Goal: Contribute content: Add original content to the website for others to see

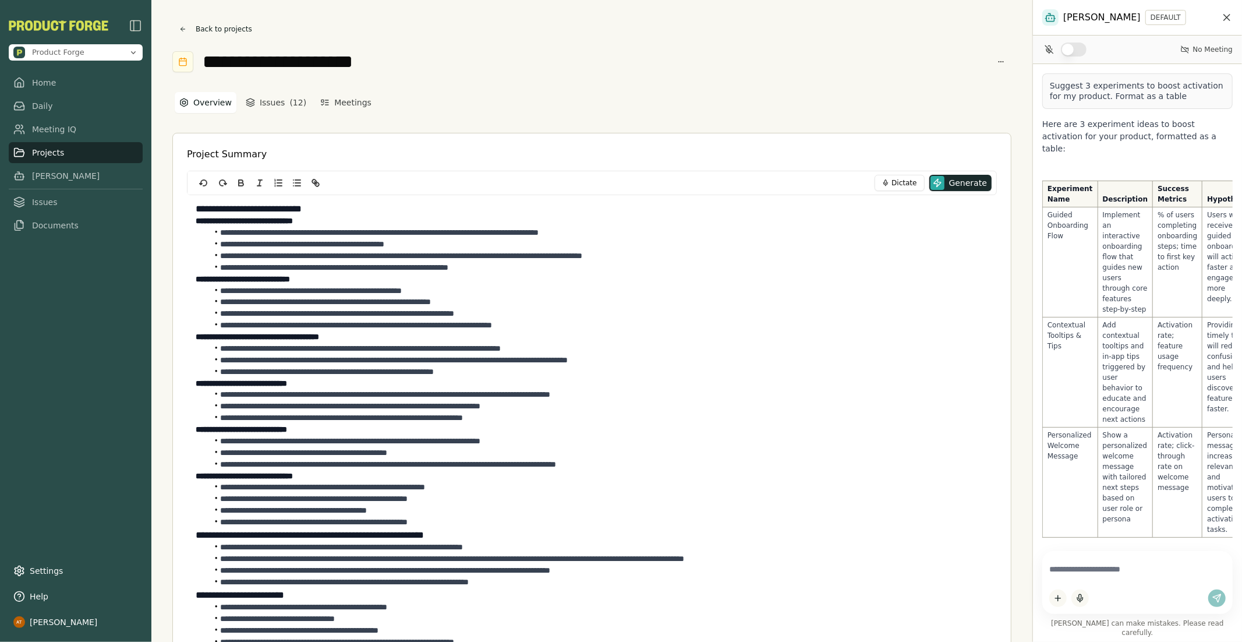
scroll to position [580, 0]
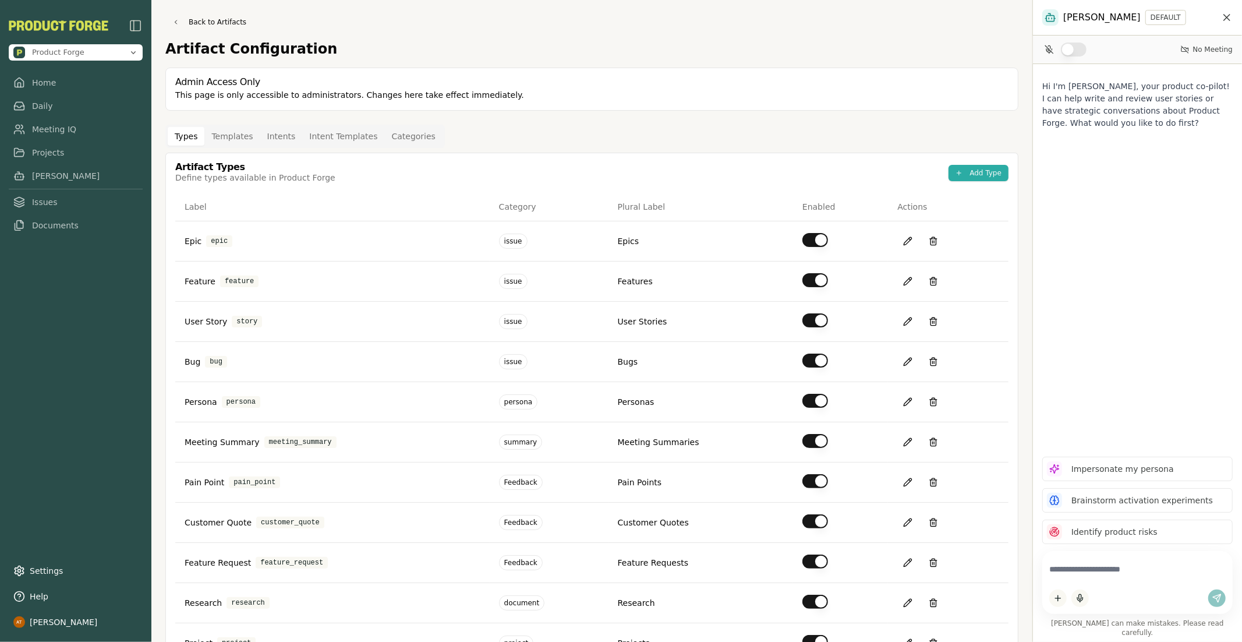
click at [271, 132] on button "Intents" at bounding box center [281, 136] width 43 height 19
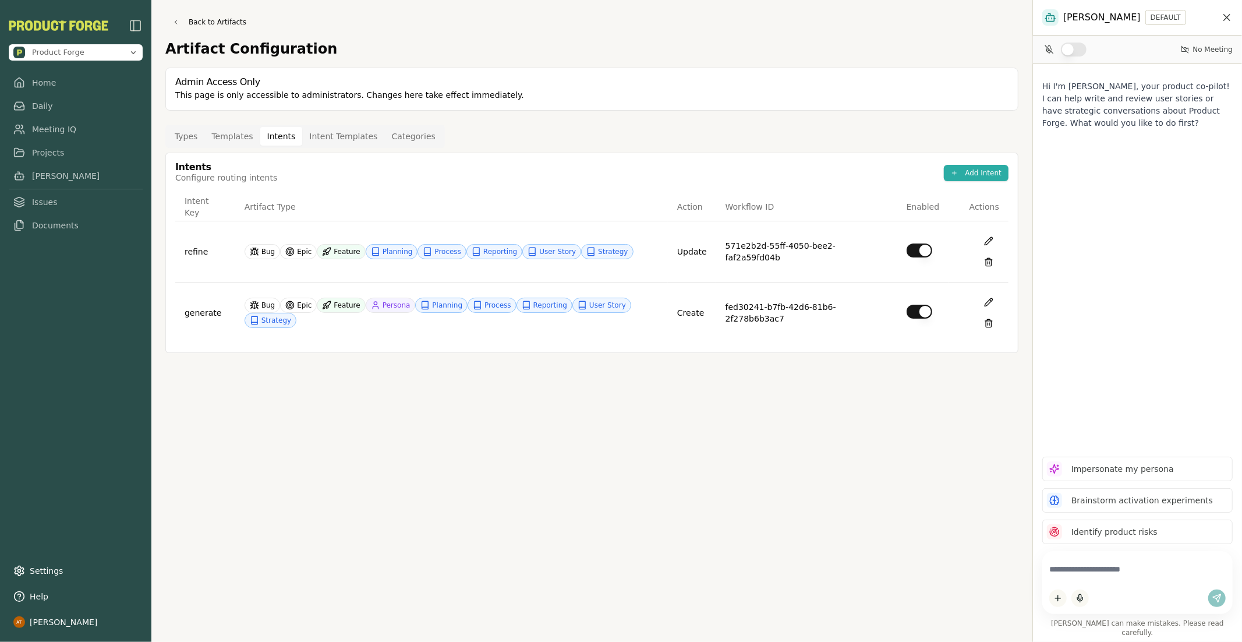
click at [222, 138] on button "Templates" at bounding box center [231, 136] width 55 height 19
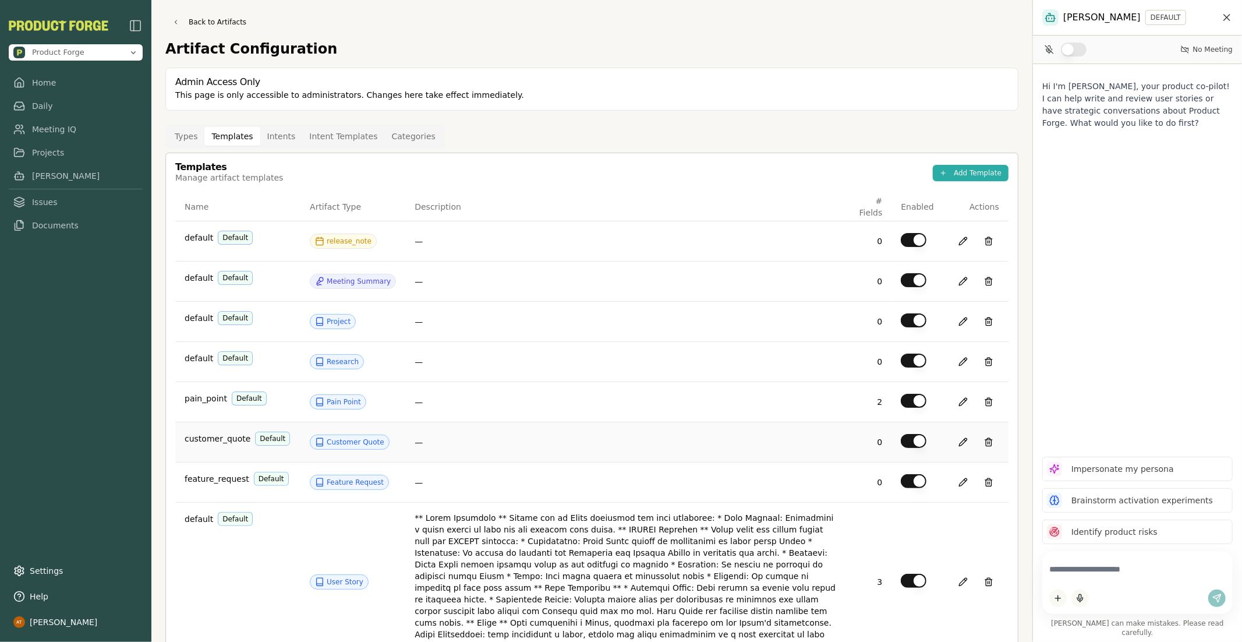
scroll to position [2, 0]
click at [275, 132] on button "Intents" at bounding box center [281, 134] width 43 height 19
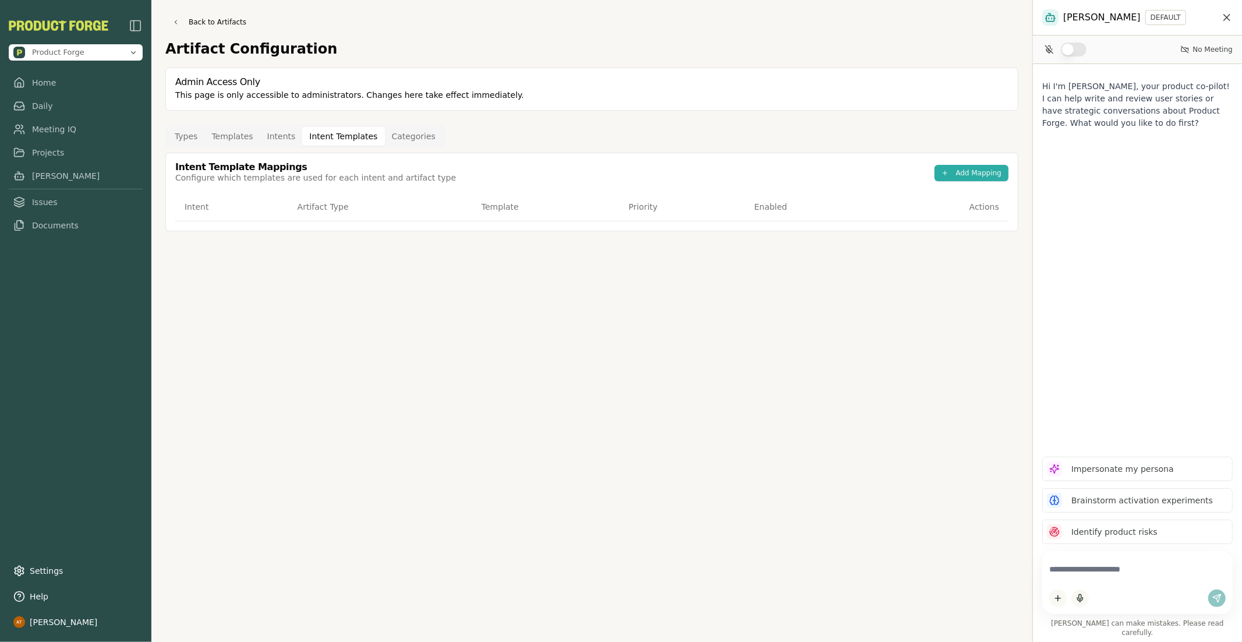
drag, startPoint x: 346, startPoint y: 137, endPoint x: 327, endPoint y: 136, distance: 19.9
click at [346, 138] on button "Intent Templates" at bounding box center [343, 136] width 82 height 19
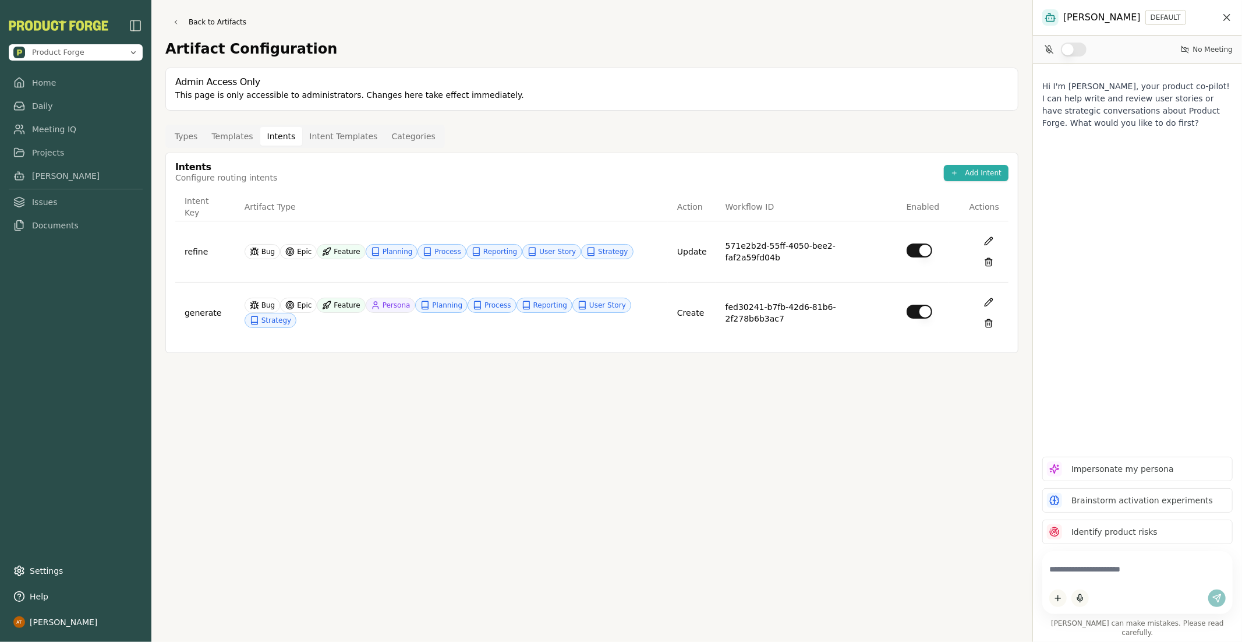
click at [277, 133] on button "Intents" at bounding box center [281, 136] width 43 height 19
click at [41, 197] on link "Issues" at bounding box center [76, 202] width 134 height 21
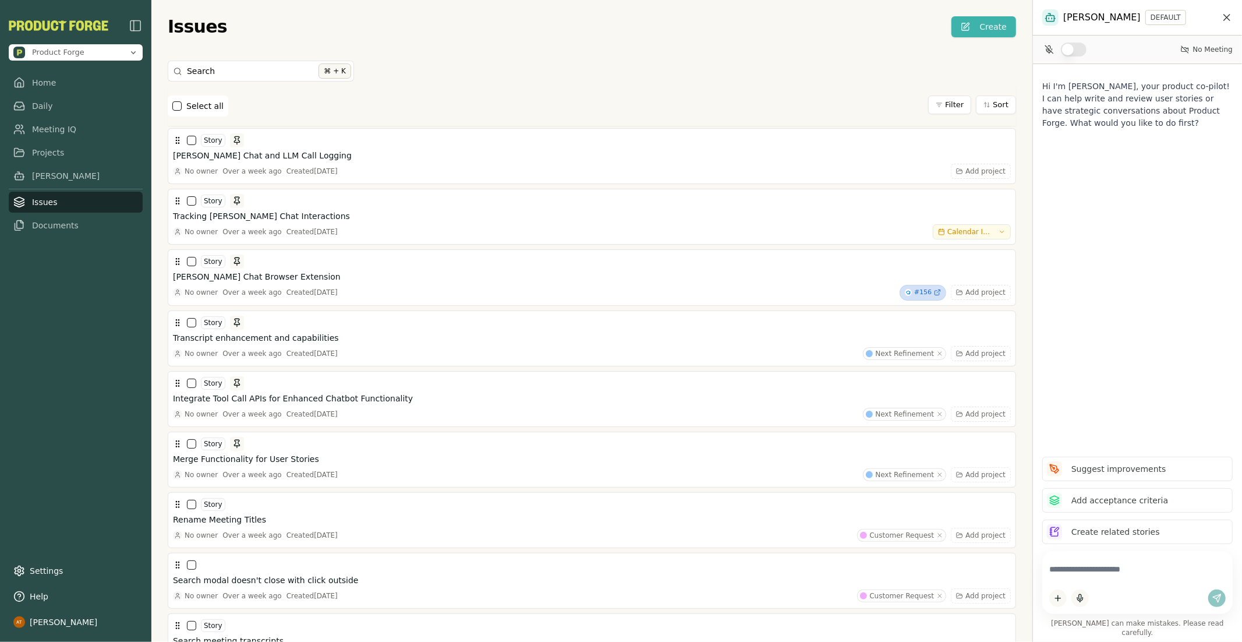
click at [978, 26] on button "Create" at bounding box center [983, 26] width 65 height 21
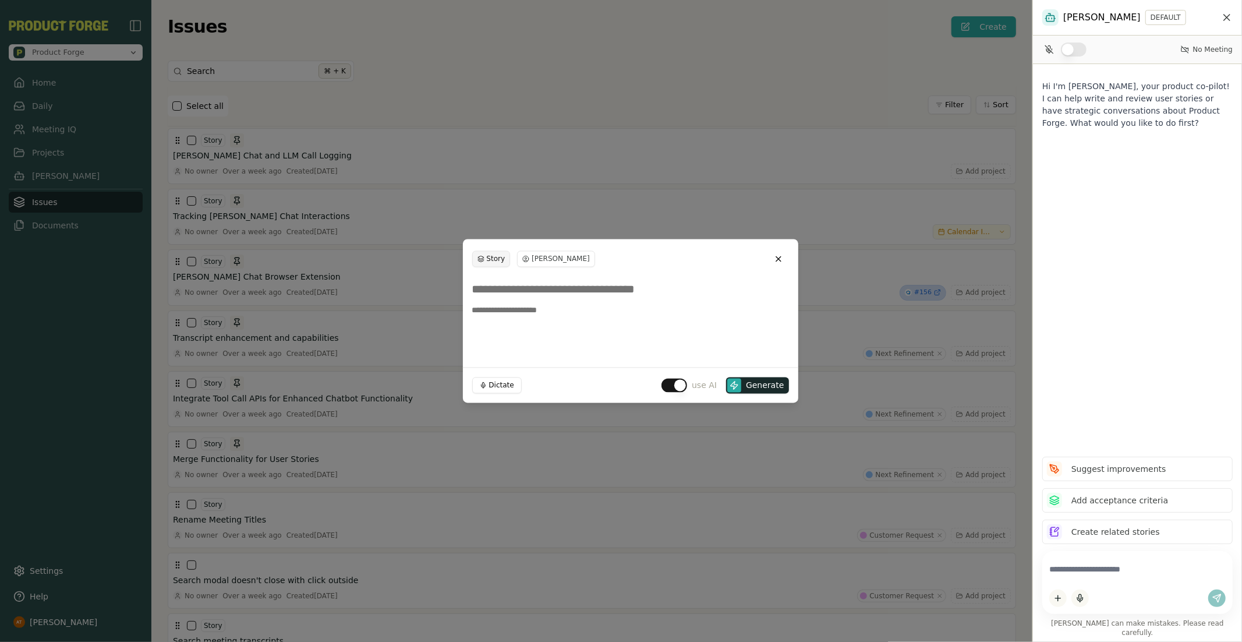
click at [495, 252] on html "Product Forge Home Daily Meeting IQ Projects [PERSON_NAME] Issues Documents Set…" at bounding box center [621, 321] width 1242 height 642
click at [624, 363] on div "Persona" at bounding box center [637, 359] width 69 height 19
click at [554, 291] on input at bounding box center [630, 289] width 317 height 21
click at [510, 258] on html "Product Forge Home Daily Meeting IQ Projects [PERSON_NAME] Issues Documents Set…" at bounding box center [621, 321] width 1242 height 642
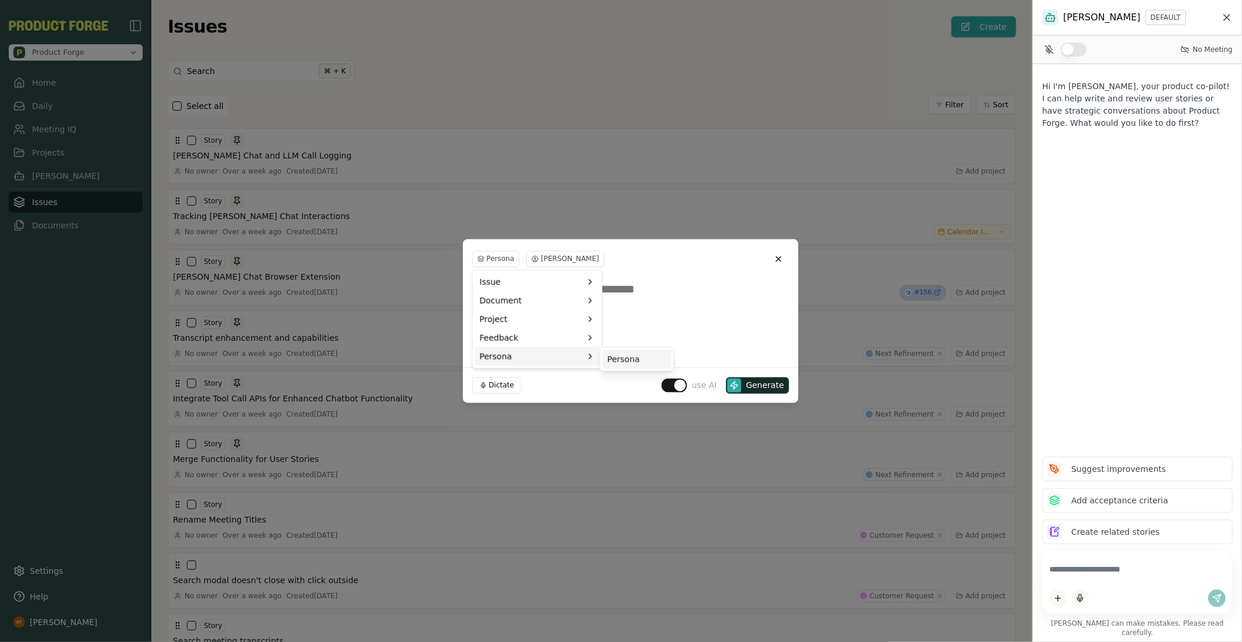
click at [611, 359] on div "Persona" at bounding box center [637, 359] width 69 height 19
